Goal: Task Accomplishment & Management: Use online tool/utility

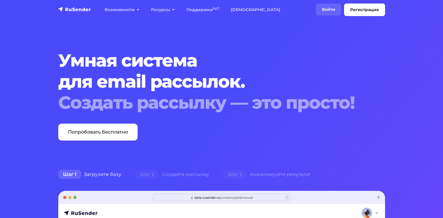
click at [320, 7] on link "Войти" at bounding box center [328, 10] width 25 height 12
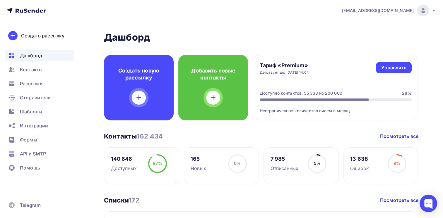
click at [429, 206] on div at bounding box center [429, 204] width 18 height 18
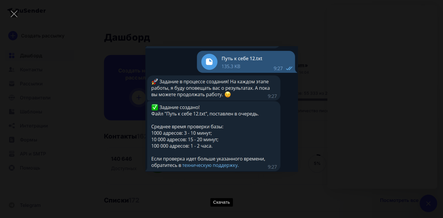
click at [379, 174] on div "Скачать" at bounding box center [221, 109] width 425 height 201
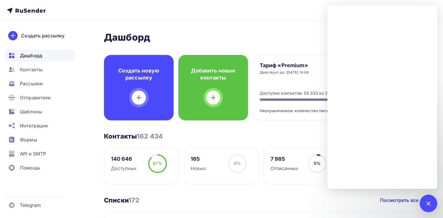
click at [293, 5] on nav "[EMAIL_ADDRESS][DOMAIN_NAME] Аккаунт Тарифы Выйти Создать рассылку [GEOGRAPHIC_…" at bounding box center [221, 10] width 443 height 21
